Goal: Information Seeking & Learning: Learn about a topic

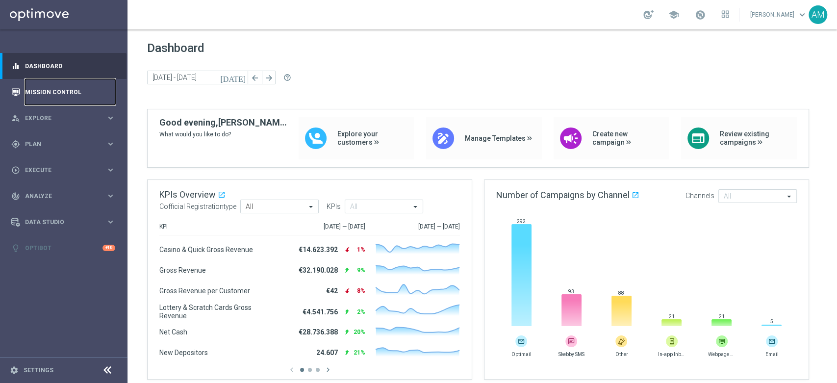
click at [50, 92] on link "Mission Control" at bounding box center [70, 92] width 90 height 26
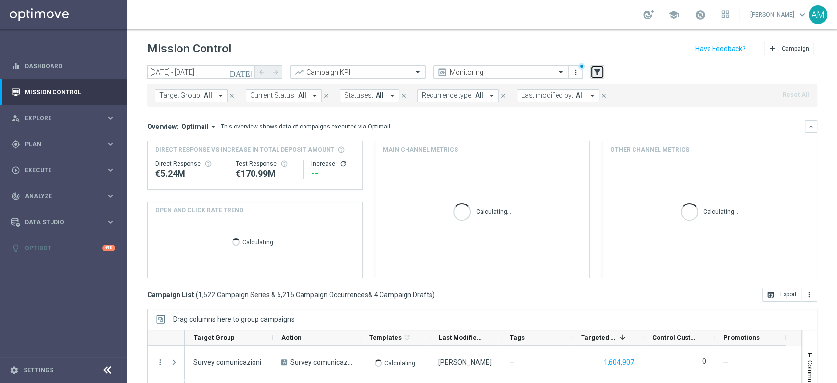
click at [598, 74] on icon "filter_alt" at bounding box center [597, 72] width 9 height 9
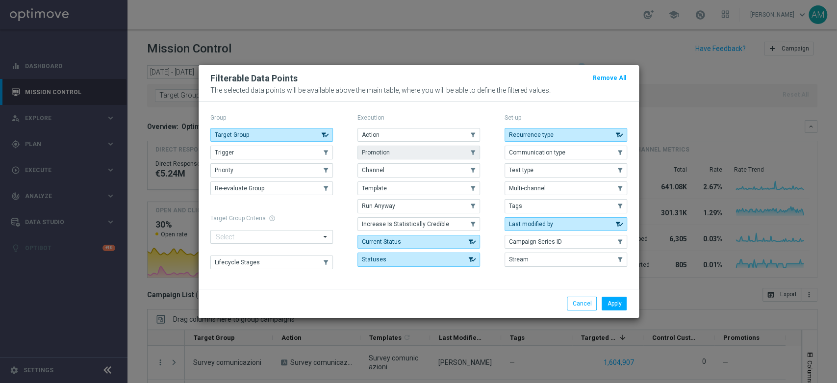
click at [402, 150] on button "Promotion" at bounding box center [418, 153] width 123 height 14
click at [620, 302] on button "Apply" at bounding box center [613, 304] width 25 height 14
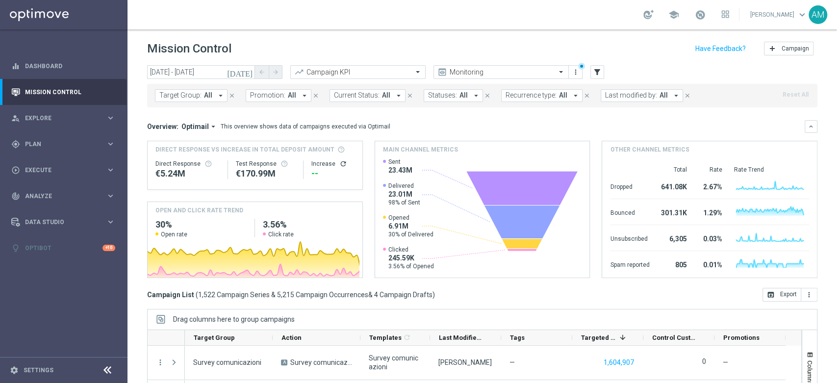
click at [288, 99] on span "All" at bounding box center [292, 95] width 8 height 8
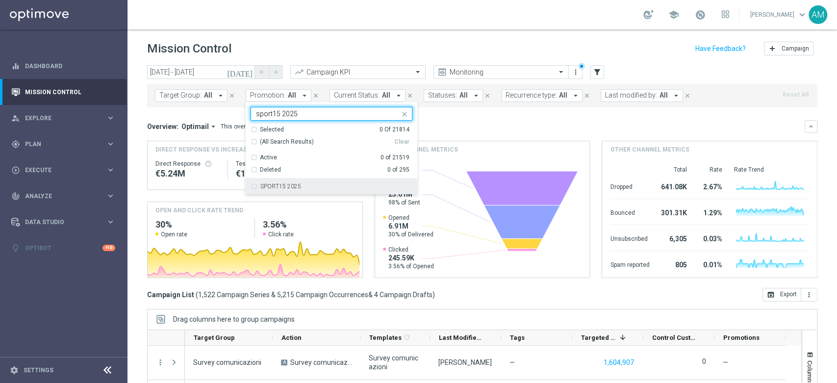
click at [289, 183] on label "SPORT15 2025" at bounding box center [280, 186] width 41 height 6
type input "sport15 2025"
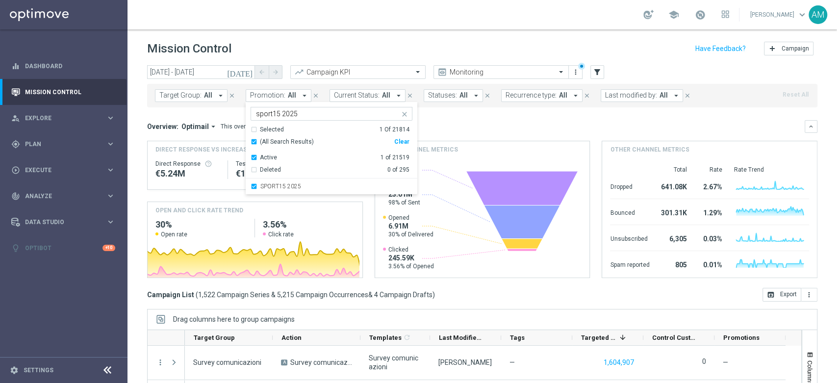
click at [484, 124] on div "Overview: Optimail arrow_drop_down This overview shows data of campaigns execut…" at bounding box center [475, 126] width 657 height 9
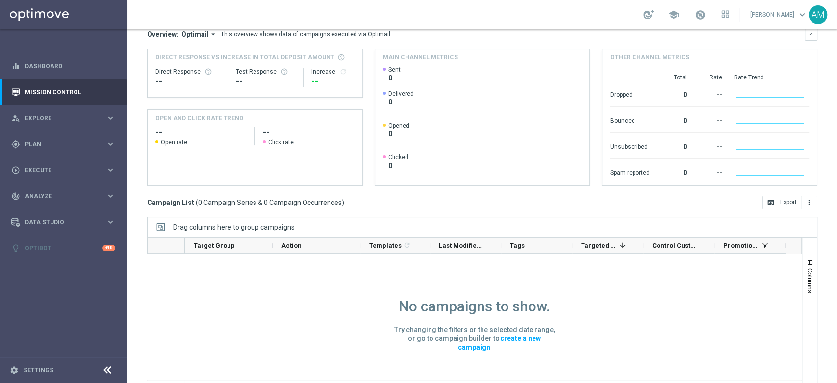
scroll to position [36, 0]
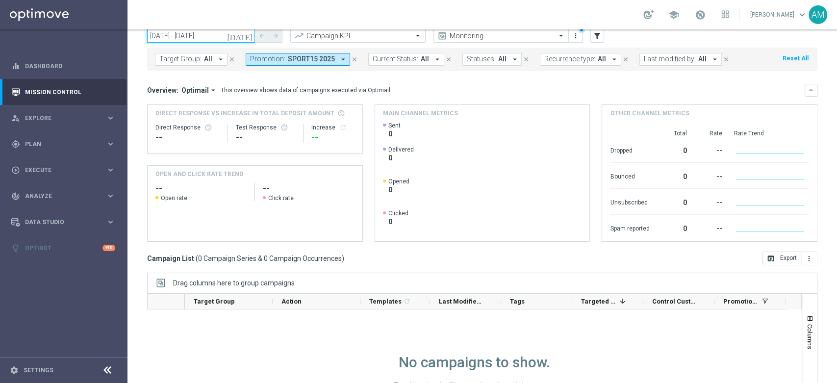
click at [213, 36] on input "[DATE] - [DATE]" at bounding box center [201, 36] width 108 height 14
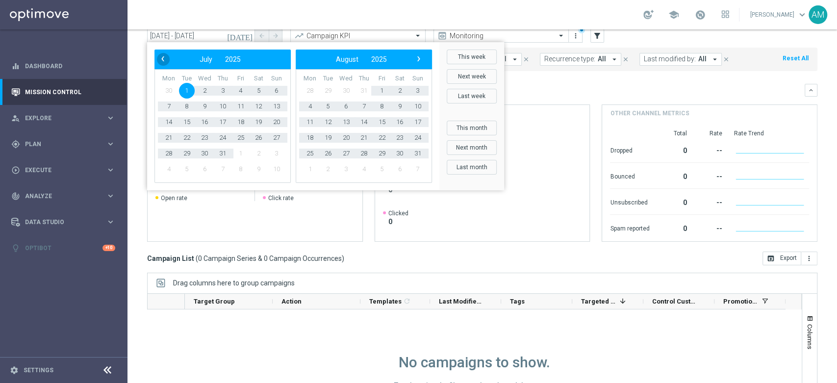
click at [166, 58] on span "‹" at bounding box center [162, 58] width 13 height 13
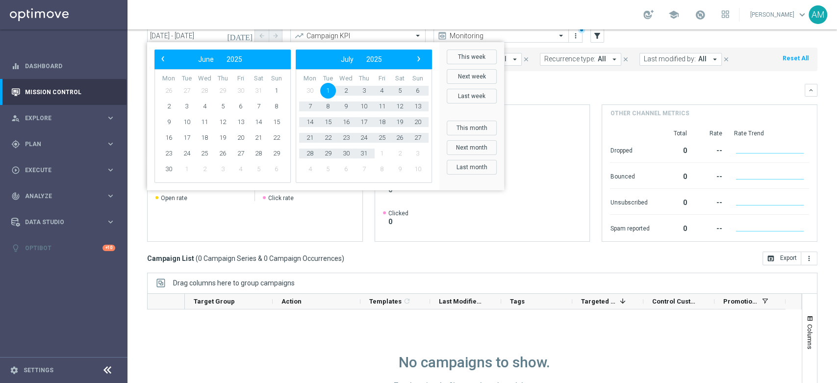
click at [166, 58] on span "‹" at bounding box center [162, 58] width 13 height 13
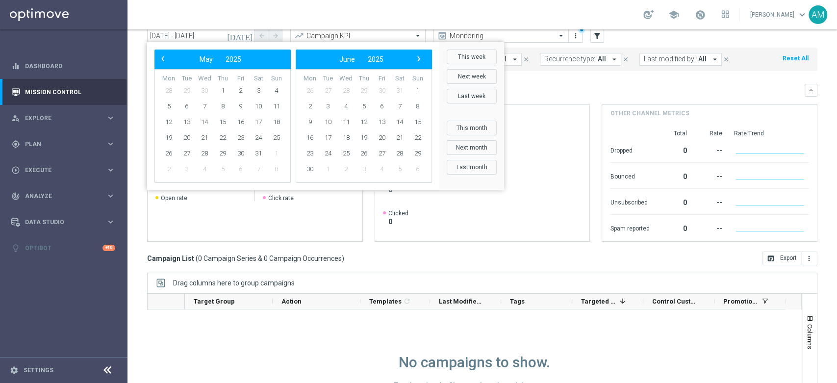
click at [166, 58] on span "‹" at bounding box center [162, 58] width 13 height 13
click at [204, 89] on span "1" at bounding box center [205, 91] width 16 height 16
click at [416, 64] on span "›" at bounding box center [418, 58] width 13 height 13
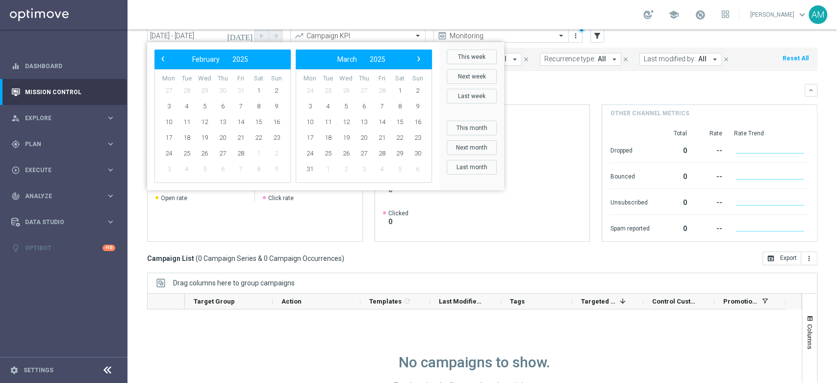
click at [416, 64] on span "›" at bounding box center [418, 58] width 13 height 13
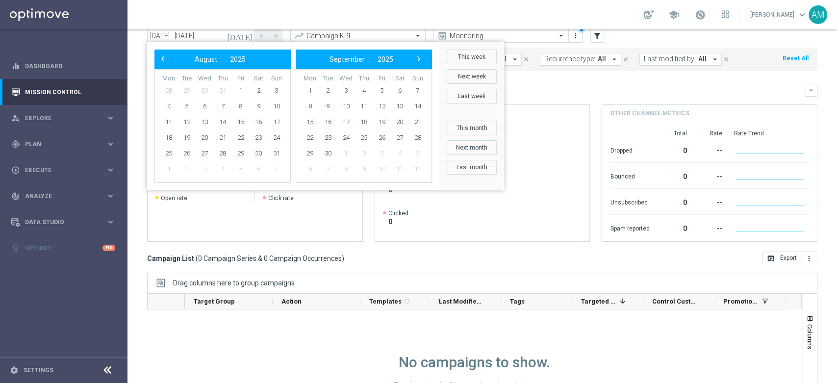
click at [416, 64] on span "›" at bounding box center [418, 58] width 13 height 13
click at [190, 88] on span "2" at bounding box center [187, 91] width 16 height 16
type input "[DATE] - [DATE]"
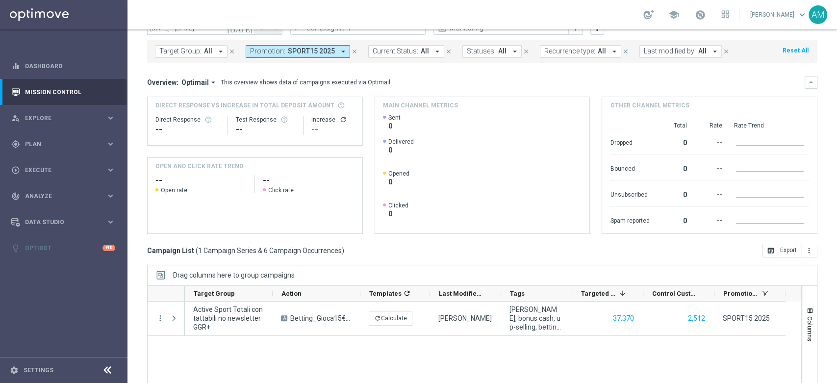
scroll to position [0, 0]
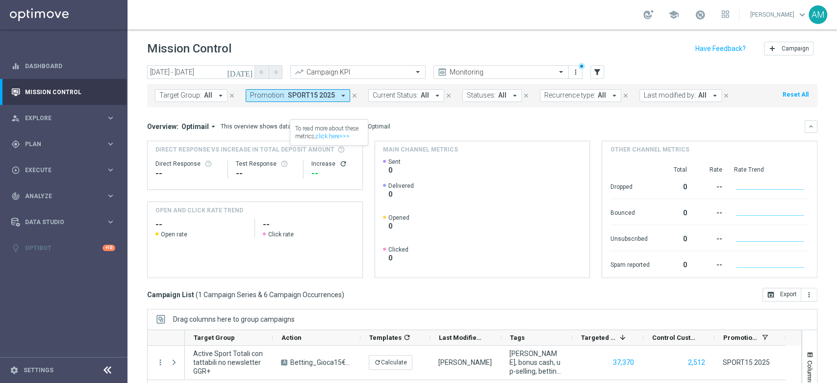
click at [312, 93] on span "SPORT15 2025" at bounding box center [311, 95] width 47 height 8
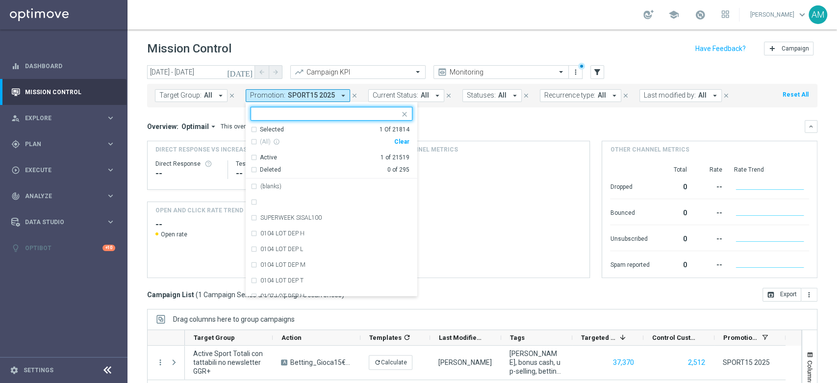
click at [0, 0] on div "Clear" at bounding box center [0, 0] width 0 height 0
click at [350, 113] on input "text" at bounding box center [328, 114] width 144 height 8
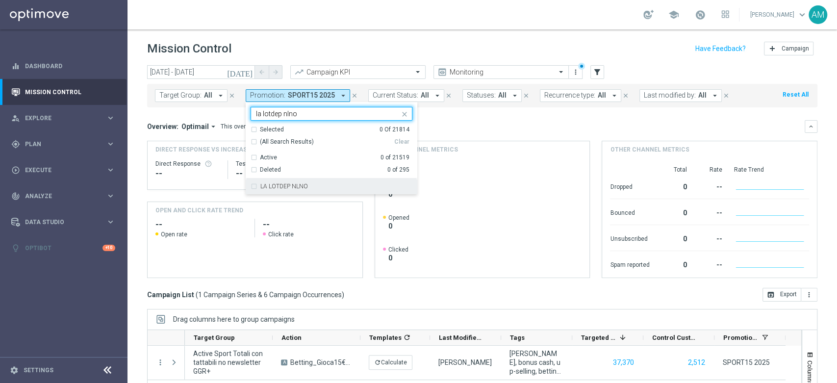
click at [343, 182] on div "LA LOTDEP NLNO" at bounding box center [331, 186] width 162 height 16
type input "la lotdep nlno"
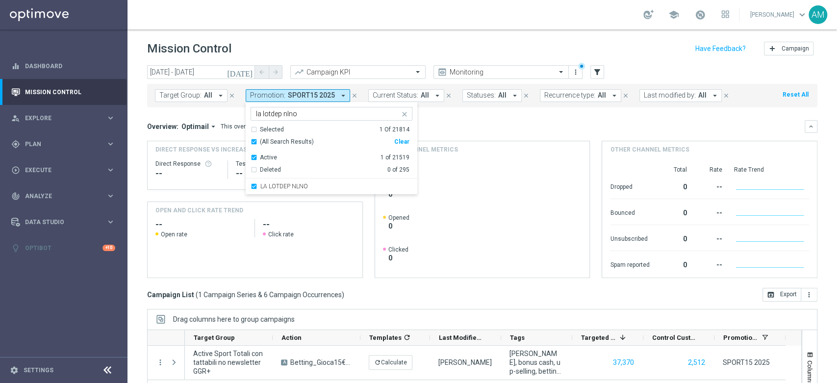
click at [471, 122] on div "Overview: Optimail arrow_drop_down This overview shows data of campaigns execut…" at bounding box center [475, 126] width 657 height 9
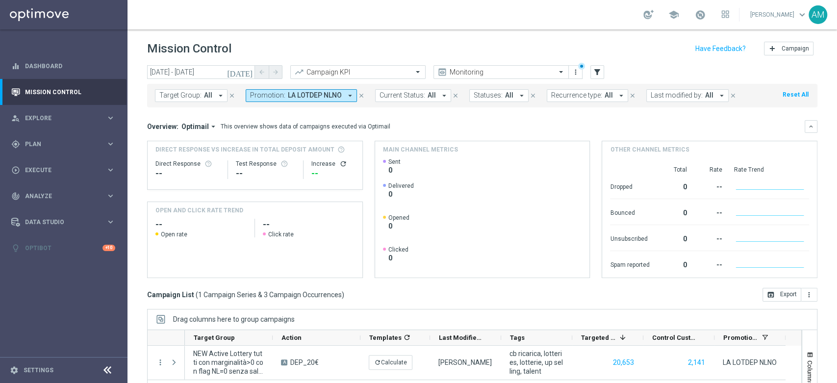
click at [326, 95] on span "LA LOTDEP NLNO" at bounding box center [315, 95] width 54 height 8
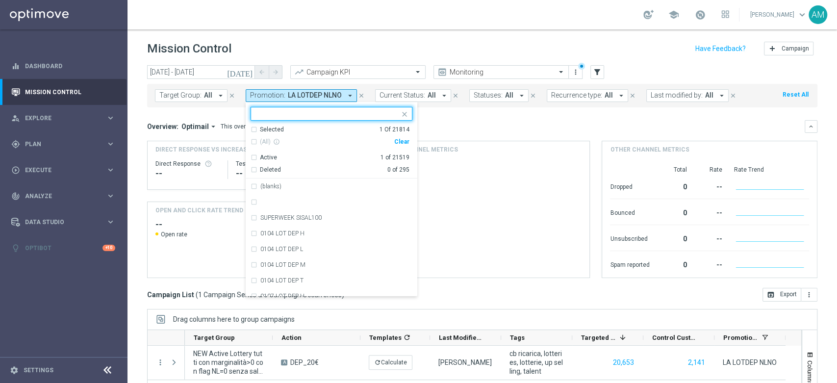
click at [0, 0] on div "Clear" at bounding box center [0, 0] width 0 height 0
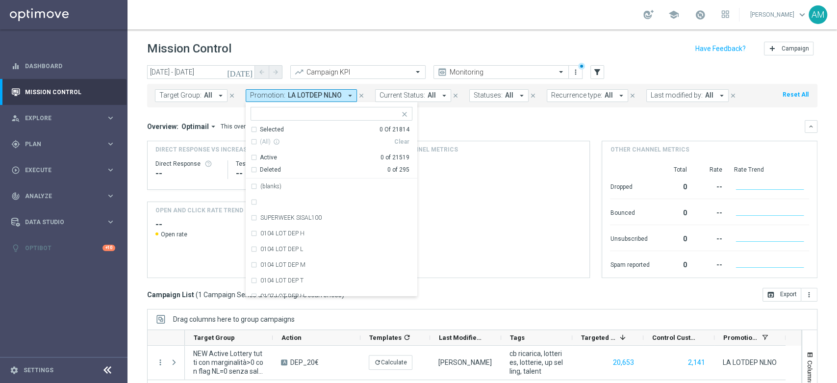
click at [373, 115] on input "text" at bounding box center [328, 114] width 144 height 8
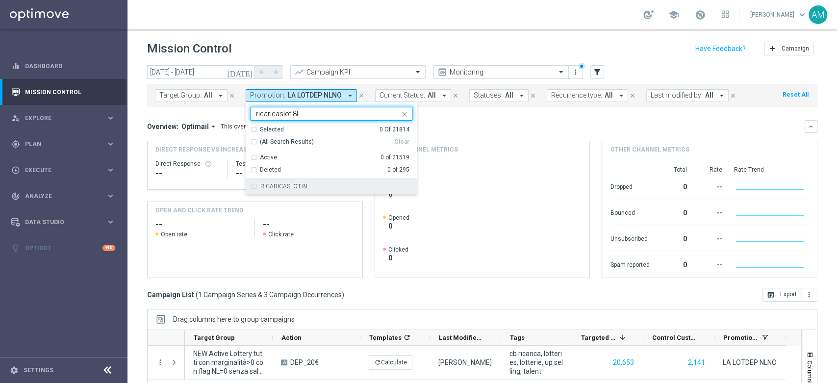
click at [340, 179] on div "RICARICASLOT 8L" at bounding box center [331, 186] width 162 height 16
type input "ricaricaslot 8l"
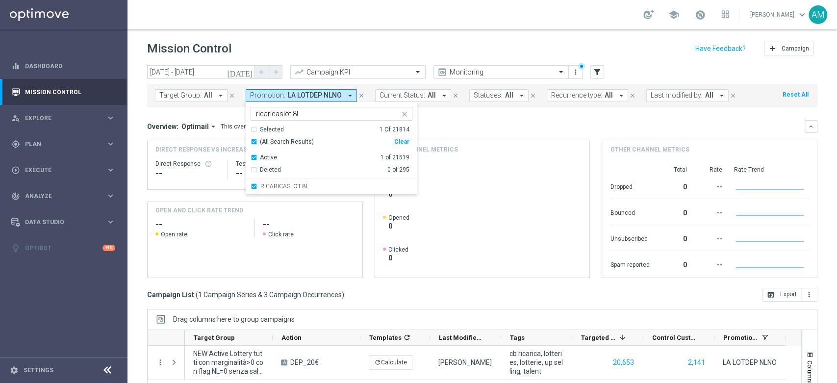
click at [442, 127] on div "Overview: Optimail arrow_drop_down This overview shows data of campaigns execut…" at bounding box center [475, 126] width 657 height 9
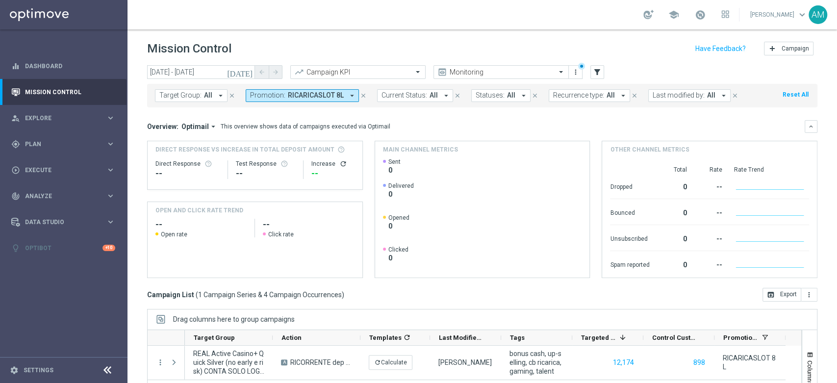
click at [299, 97] on span "RICARICASLOT 8L" at bounding box center [316, 95] width 56 height 8
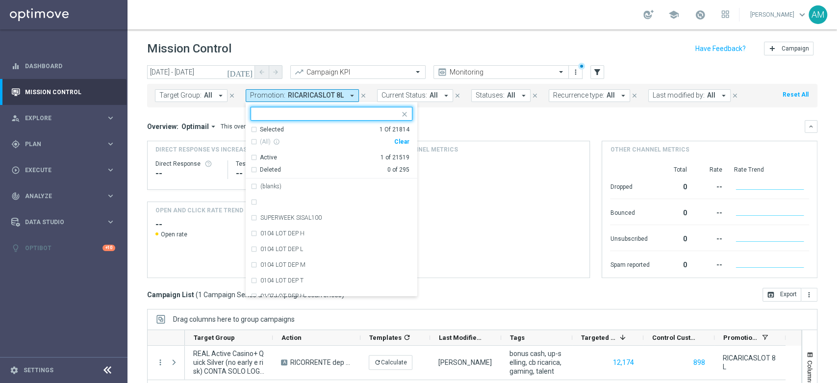
click at [0, 0] on div "Clear" at bounding box center [0, 0] width 0 height 0
click at [366, 110] on input "text" at bounding box center [328, 114] width 144 height 8
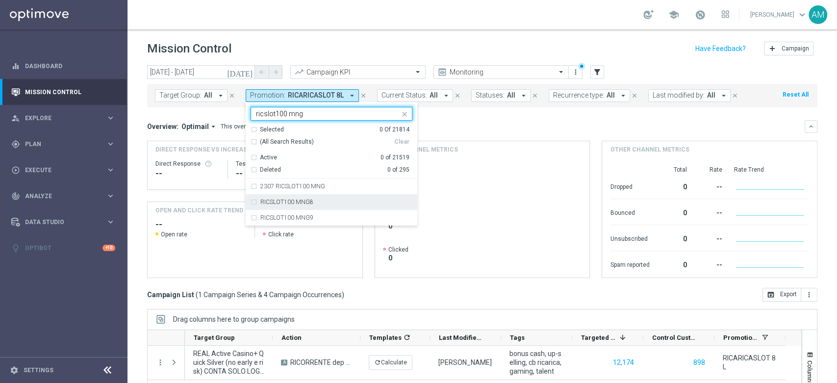
click at [339, 200] on div "RICSLOT100 MNG8" at bounding box center [336, 202] width 152 height 6
type input "ricslot100 mng"
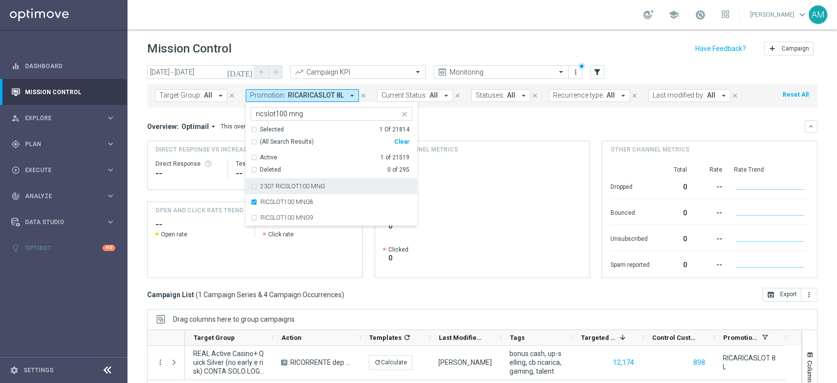
click at [456, 130] on div "Overview: Optimail arrow_drop_down This overview shows data of campaigns execut…" at bounding box center [475, 126] width 657 height 9
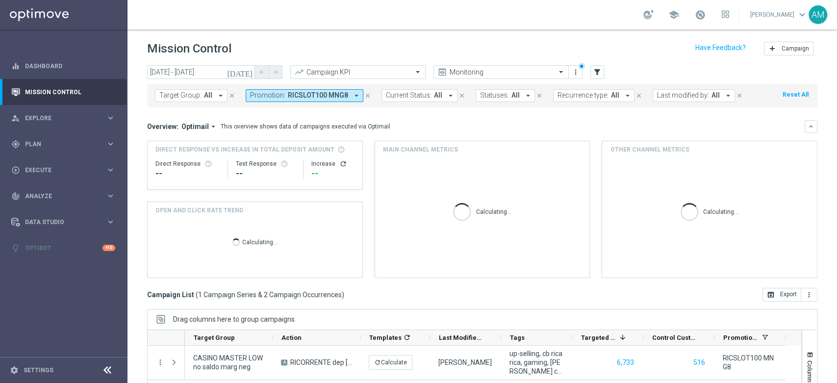
scroll to position [54, 0]
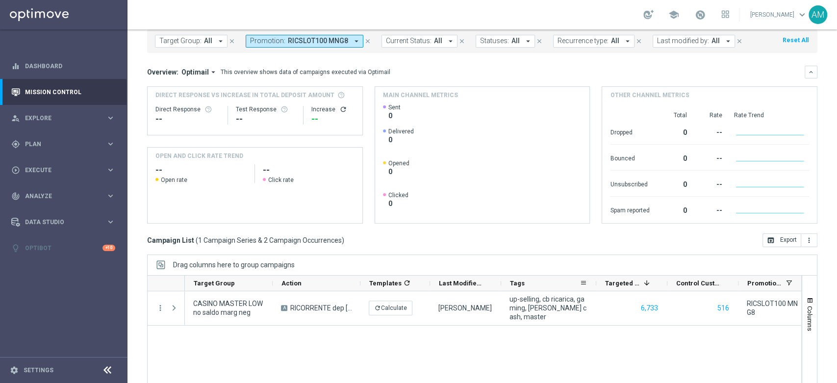
drag, startPoint x: 570, startPoint y: 286, endPoint x: 594, endPoint y: 286, distance: 24.0
click at [594, 286] on div at bounding box center [596, 282] width 4 height 15
click at [306, 40] on span "RICSLOT100 MNG8" at bounding box center [318, 41] width 60 height 8
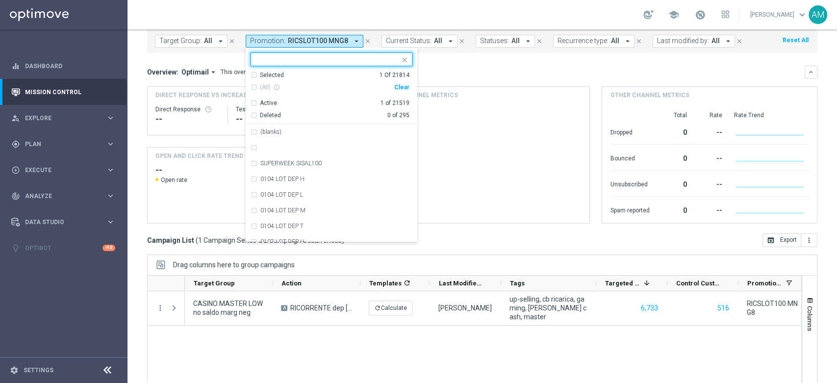
click at [0, 0] on div "Clear" at bounding box center [0, 0] width 0 height 0
click at [343, 56] on input "text" at bounding box center [328, 59] width 144 height 8
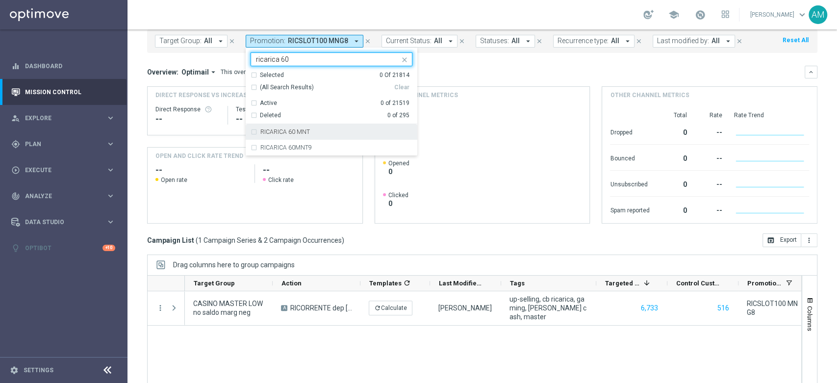
click at [338, 131] on div "RICARICA 60 MNT" at bounding box center [336, 132] width 152 height 6
type input "ricarica 60"
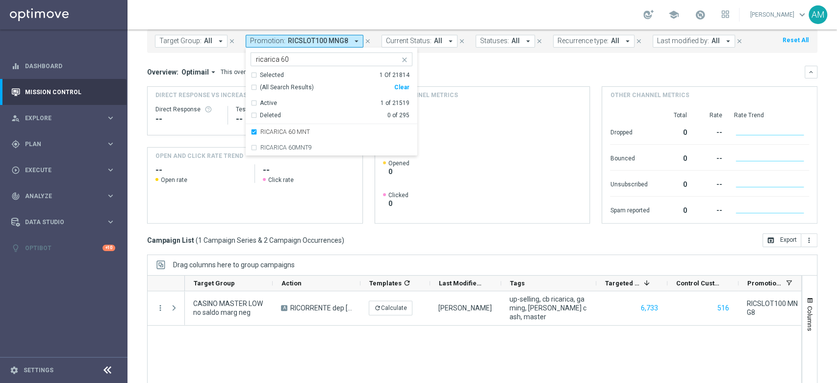
click at [447, 60] on mini-dashboard "Overview: Optimail arrow_drop_down This overview shows data of campaigns execut…" at bounding box center [482, 143] width 670 height 180
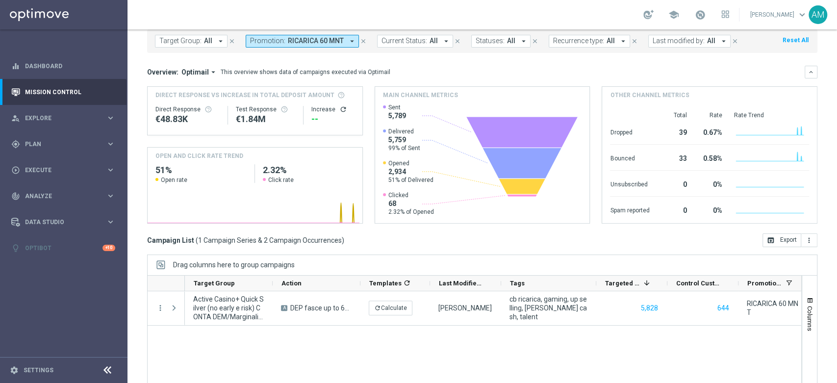
click at [333, 44] on span "RICARICA 60 MNT" at bounding box center [316, 41] width 56 height 8
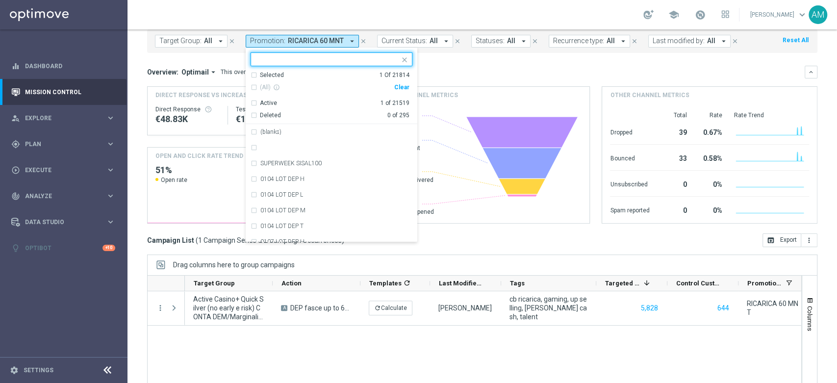
click at [396, 90] on div "(All) info_outline Clear" at bounding box center [329, 87] width 159 height 16
click at [0, 0] on div "Clear" at bounding box center [0, 0] width 0 height 0
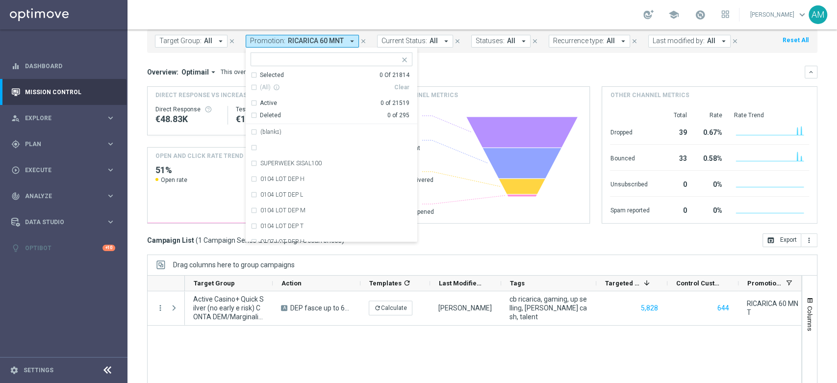
click at [356, 56] on input "text" at bounding box center [328, 59] width 144 height 8
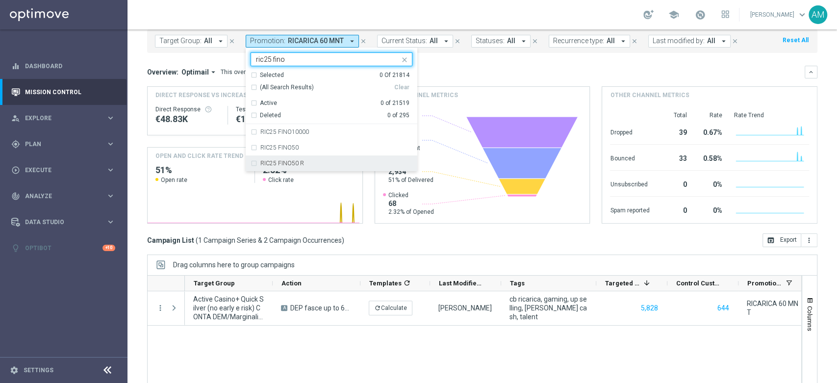
click at [307, 164] on div "RIC25 FINO50 R" at bounding box center [336, 163] width 152 height 6
type input "ric25 fino"
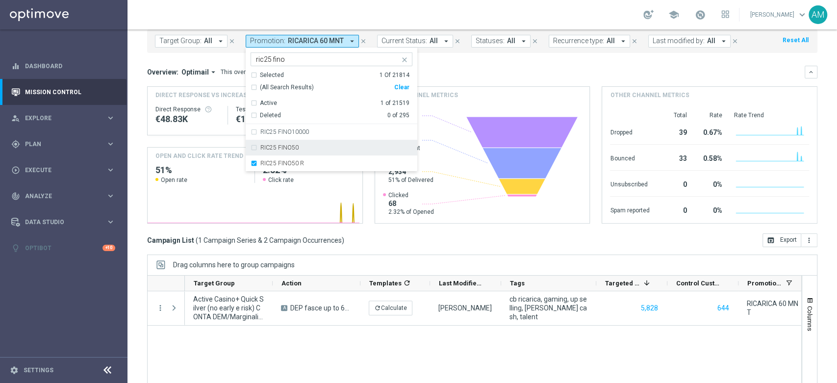
click at [602, 63] on mini-dashboard "Overview: Optimail arrow_drop_down This overview shows data of campaigns execut…" at bounding box center [482, 143] width 670 height 180
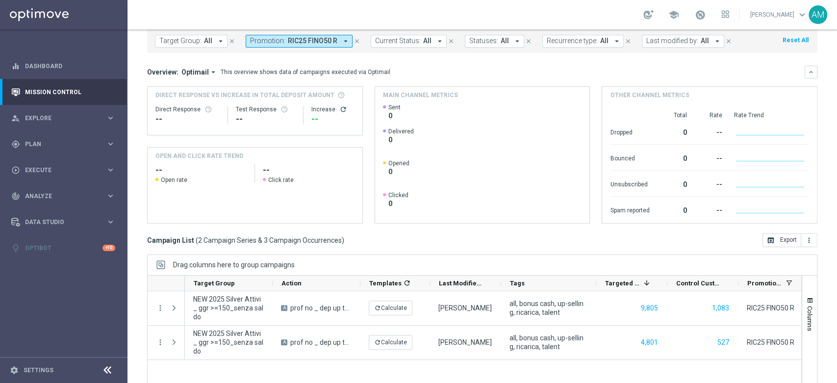
click at [316, 42] on span "RIC25 FINO50 R" at bounding box center [313, 41] width 50 height 8
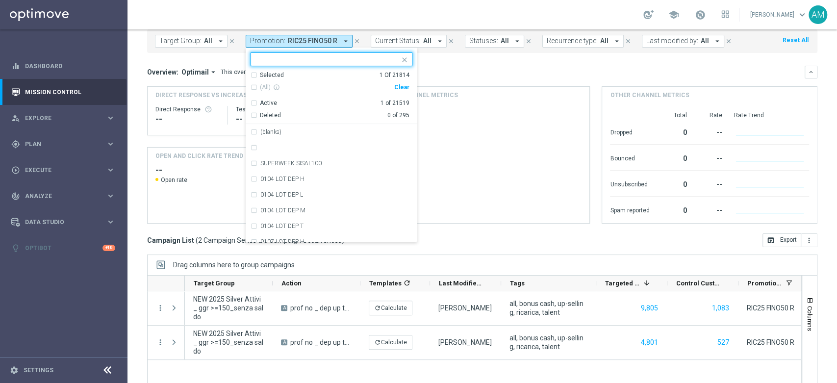
click at [357, 58] on input "text" at bounding box center [328, 59] width 144 height 8
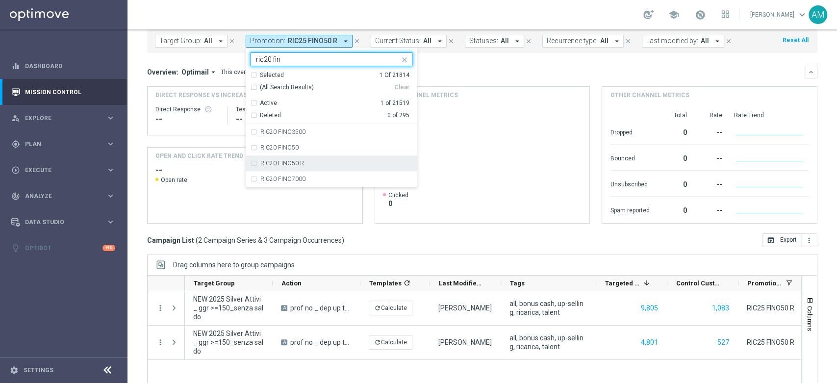
click at [334, 164] on div "RIC20 FINO50 R" at bounding box center [336, 163] width 152 height 6
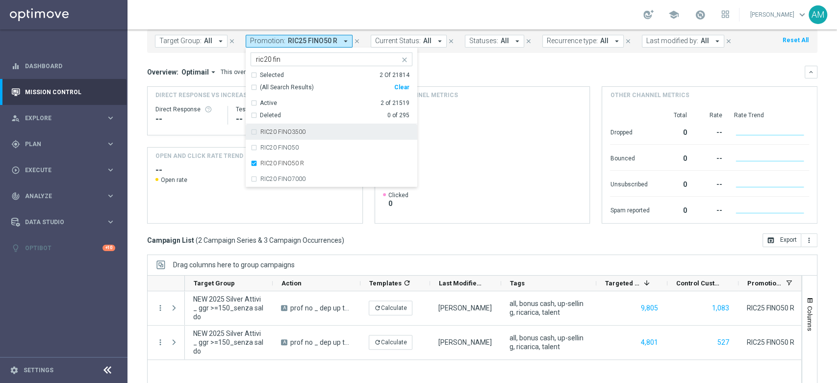
click at [303, 57] on input "ric20 fin" at bounding box center [328, 59] width 144 height 8
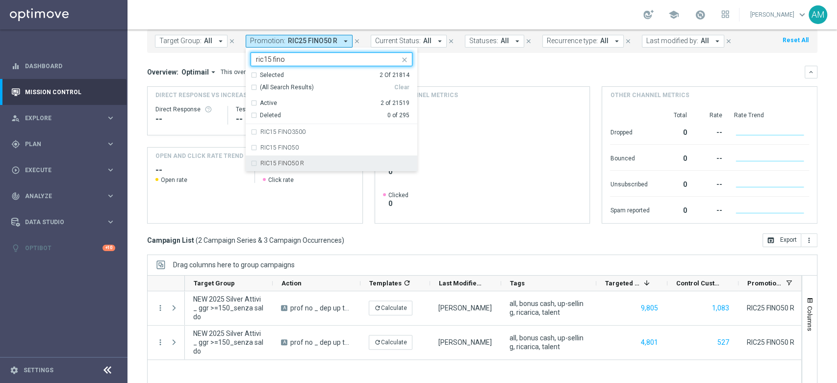
click at [311, 159] on div "RIC15 FINO50 R" at bounding box center [331, 163] width 162 height 16
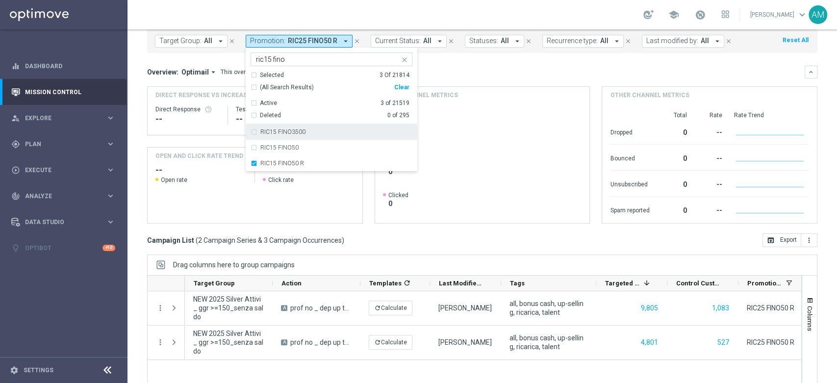
click at [269, 59] on input "ric15 fino" at bounding box center [328, 59] width 144 height 8
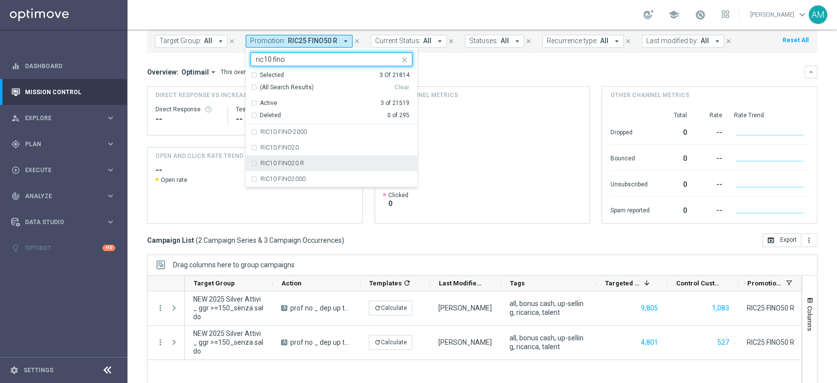
click at [303, 164] on div "RIC10 FINO20 R" at bounding box center [336, 163] width 152 height 6
type input "ric10 fino"
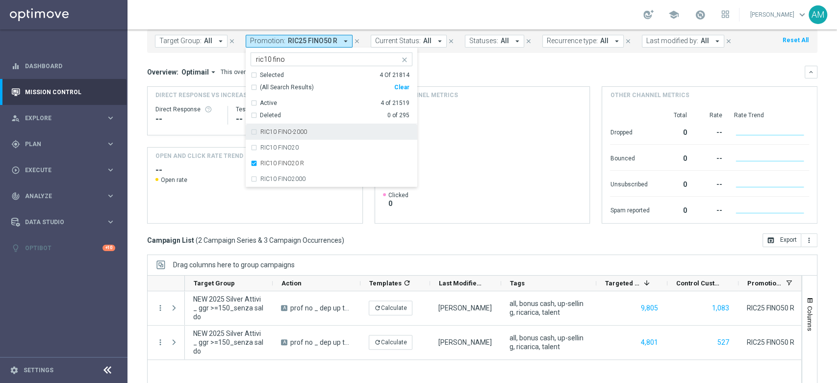
click at [488, 56] on mini-dashboard "Overview: Optimail arrow_drop_down This overview shows data of campaigns execut…" at bounding box center [482, 143] width 670 height 180
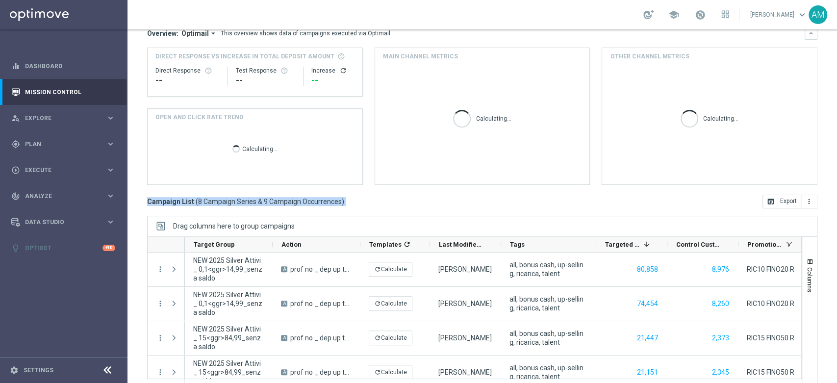
scroll to position [126, 0]
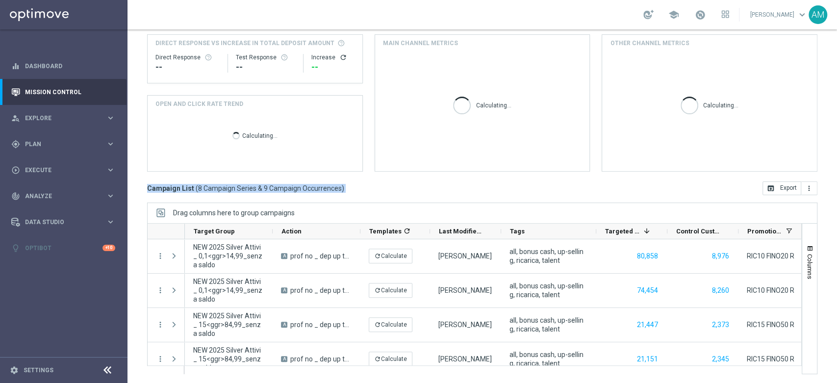
drag, startPoint x: 836, startPoint y: 169, endPoint x: 836, endPoint y: 243, distance: 74.0
click at [836, 243] on div "Mission Control add Campaign [DATE] [DATE] - [DATE] arrow_back arrow_forward Ca…" at bounding box center [481, 205] width 709 height 353
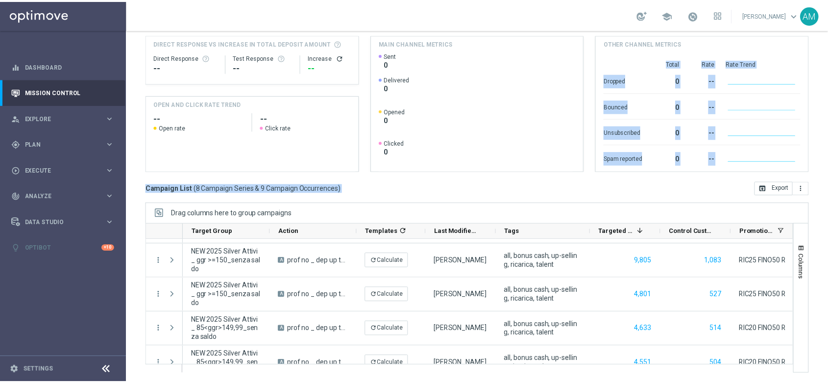
scroll to position [149, 0]
